Goal: Find contact information: Find contact information

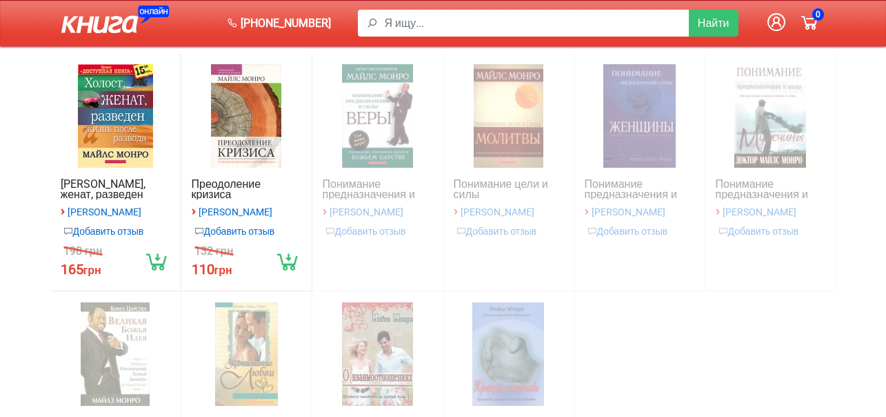
scroll to position [276, 0]
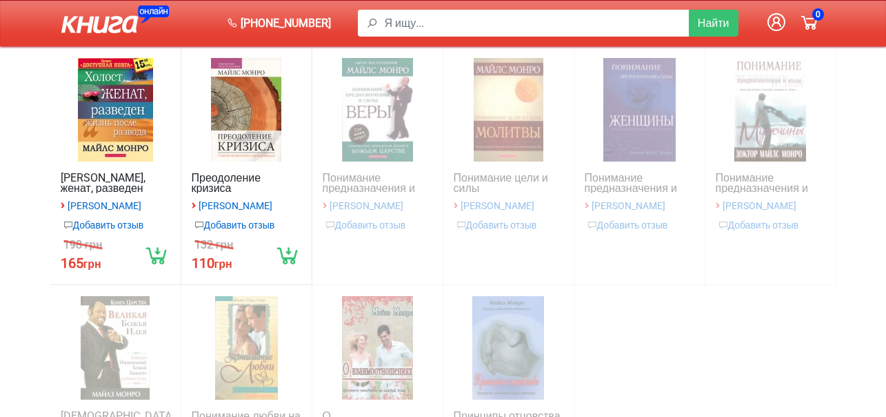
click at [214, 179] on link "Преодоление кризиса" at bounding box center [247, 182] width 110 height 21
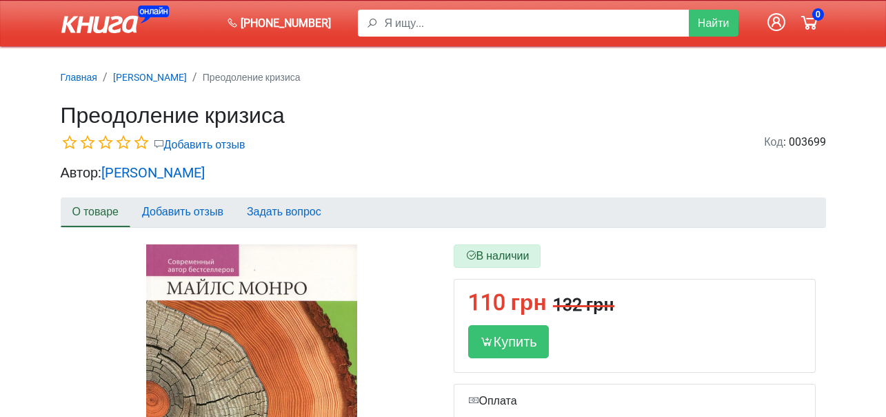
click at [625, 109] on h1 "Преодоление кризиса" at bounding box center [444, 115] width 766 height 26
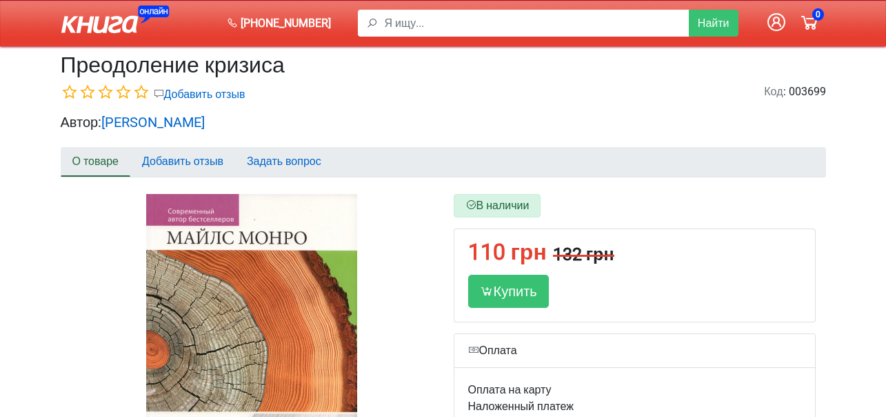
scroll to position [207, 0]
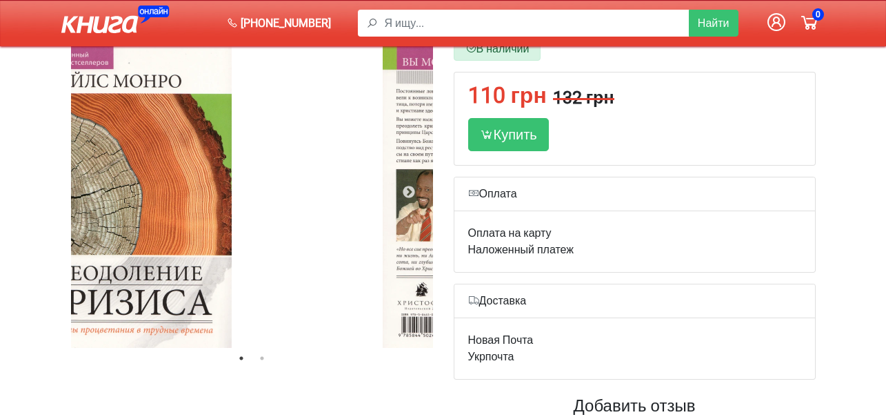
drag, startPoint x: 326, startPoint y: 238, endPoint x: 154, endPoint y: 229, distance: 172.0
click at [154, 229] on div at bounding box center [127, 192] width 362 height 310
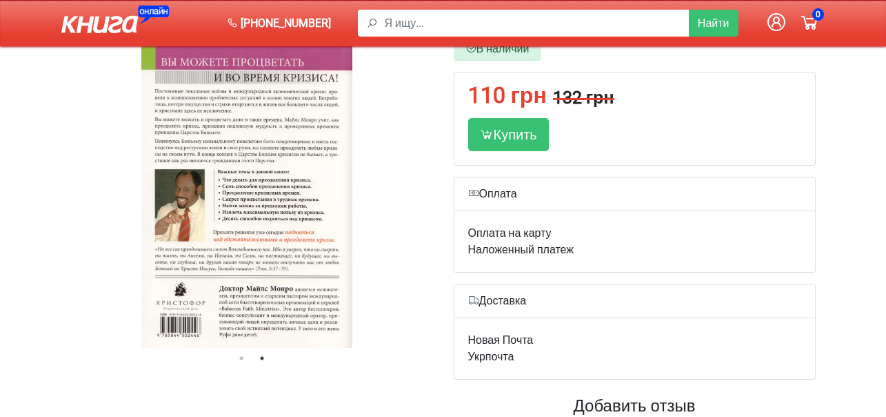
drag, startPoint x: 335, startPoint y: 222, endPoint x: 315, endPoint y: 221, distance: 20.0
click at [315, 221] on div at bounding box center [247, 192] width 362 height 310
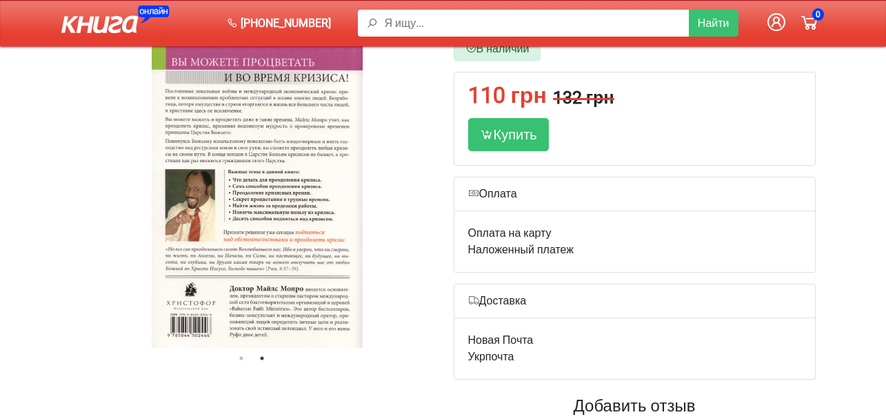
drag, startPoint x: 259, startPoint y: 221, endPoint x: 418, endPoint y: 222, distance: 158.6
click at [410, 221] on div at bounding box center [258, 192] width 362 height 310
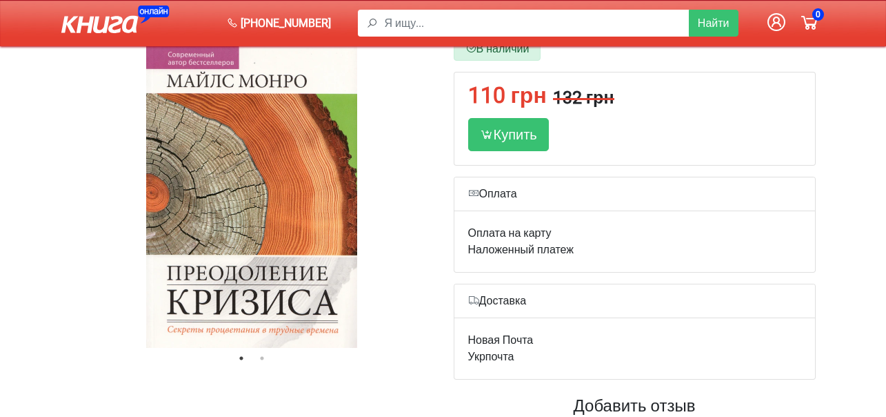
drag, startPoint x: 316, startPoint y: 225, endPoint x: 225, endPoint y: 225, distance: 91.0
click at [235, 225] on div at bounding box center [252, 192] width 362 height 310
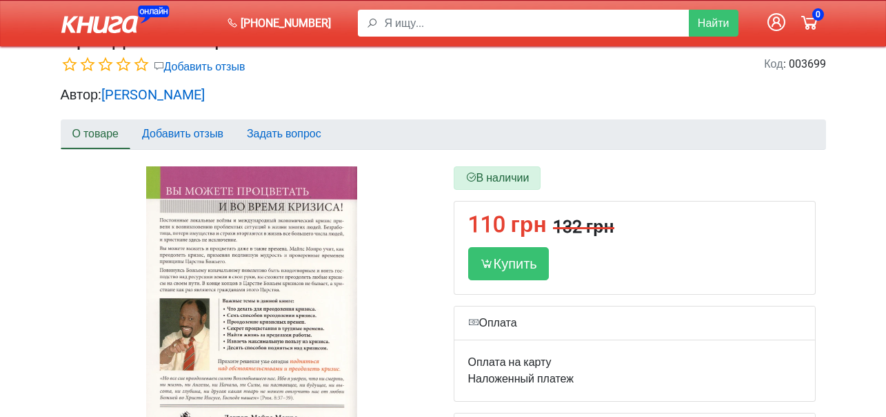
scroll to position [0, 0]
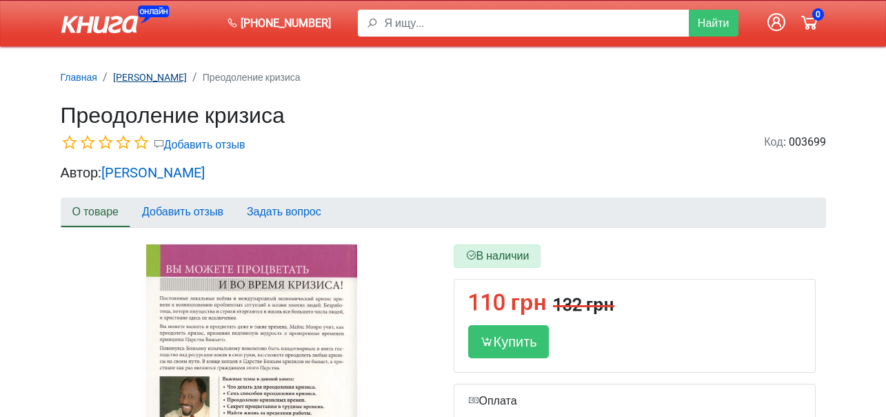
click at [152, 73] on small "[PERSON_NAME]" at bounding box center [150, 77] width 74 height 11
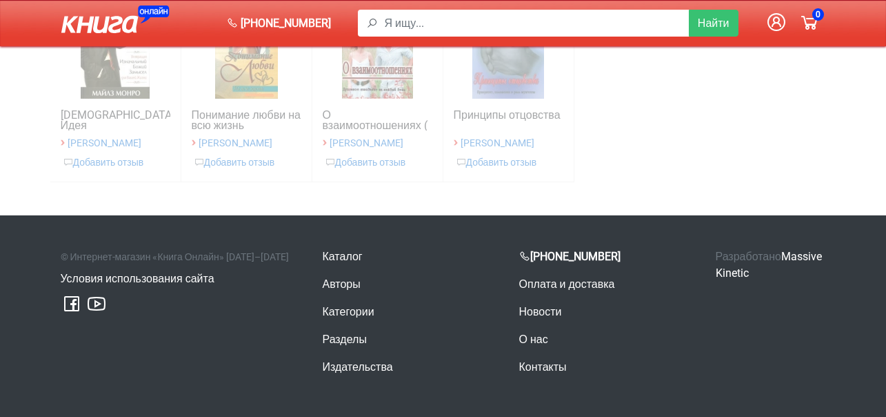
scroll to position [590, 0]
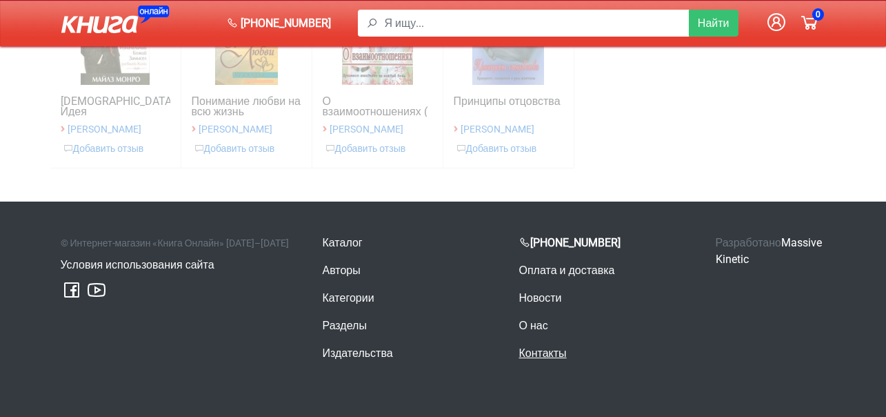
click at [549, 350] on link "Контакты" at bounding box center [543, 352] width 48 height 13
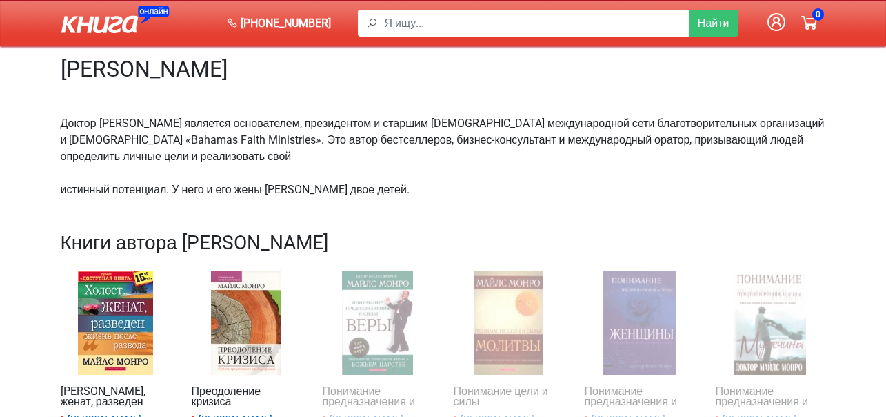
scroll to position [0, 0]
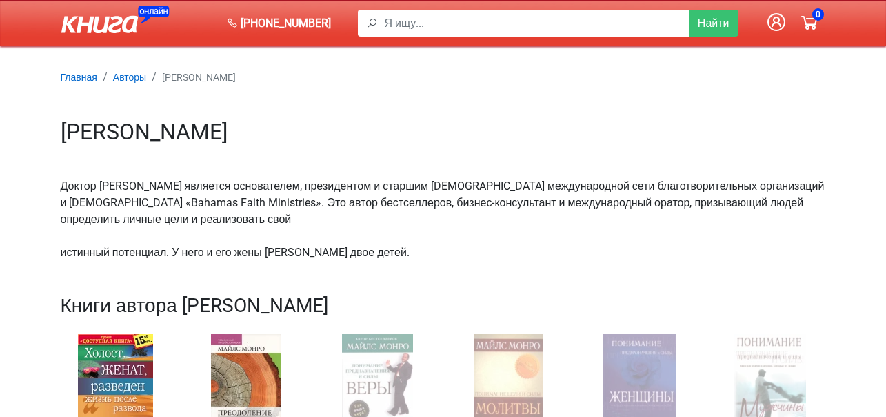
click at [636, 96] on div "Главная Авторы Майлс Монро Майлс Монро Доктор Майлс Монро является основателем,…" at bounding box center [443, 379] width 786 height 759
